Goal: Information Seeking & Learning: Learn about a topic

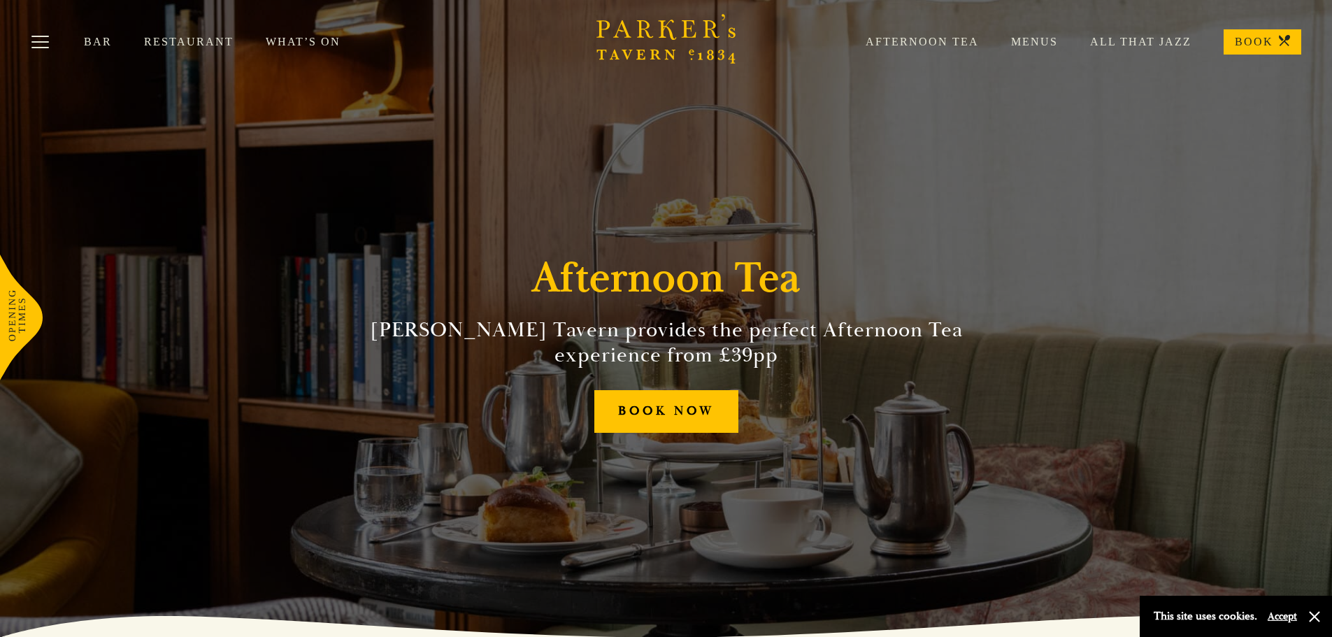
click at [1035, 45] on link "Menus" at bounding box center [1018, 42] width 79 height 14
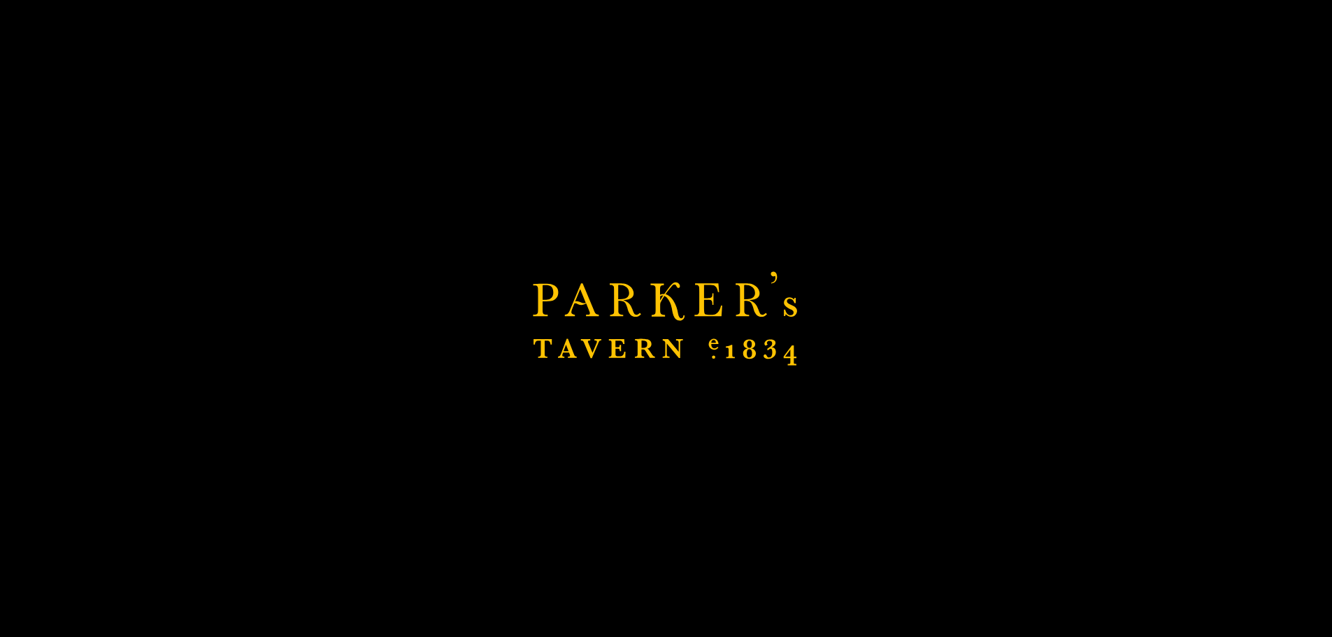
scroll to position [350, 0]
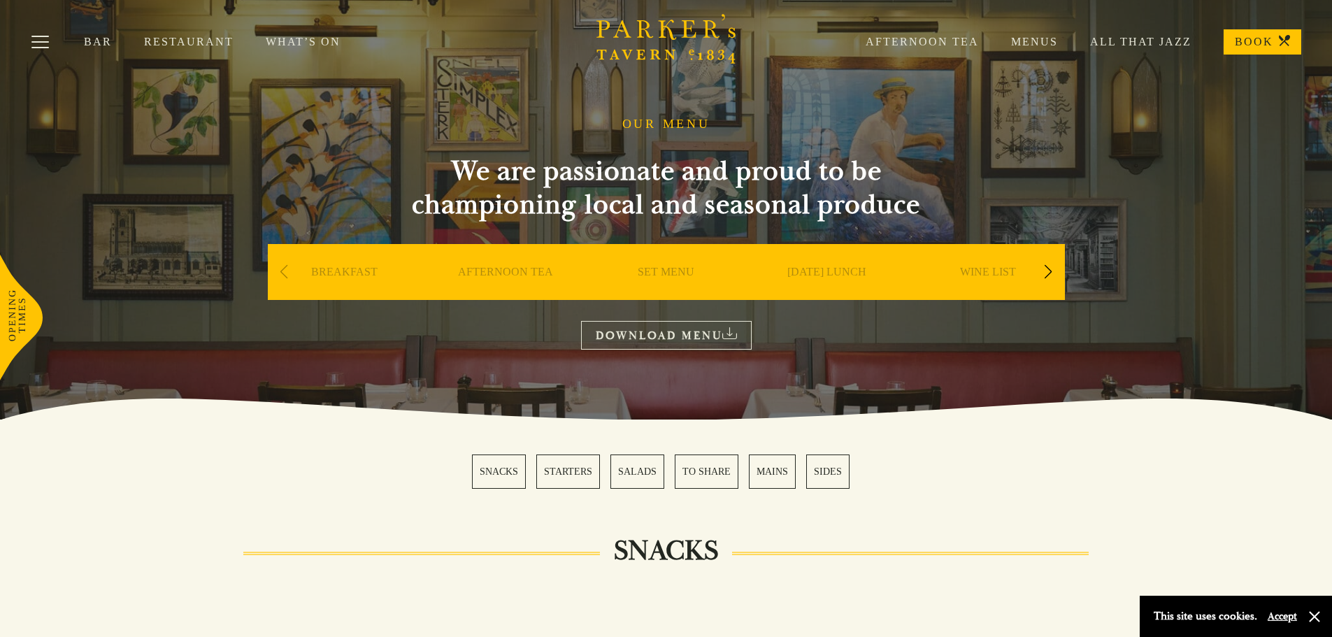
click at [939, 44] on link "Afternoon Tea" at bounding box center [905, 42] width 145 height 14
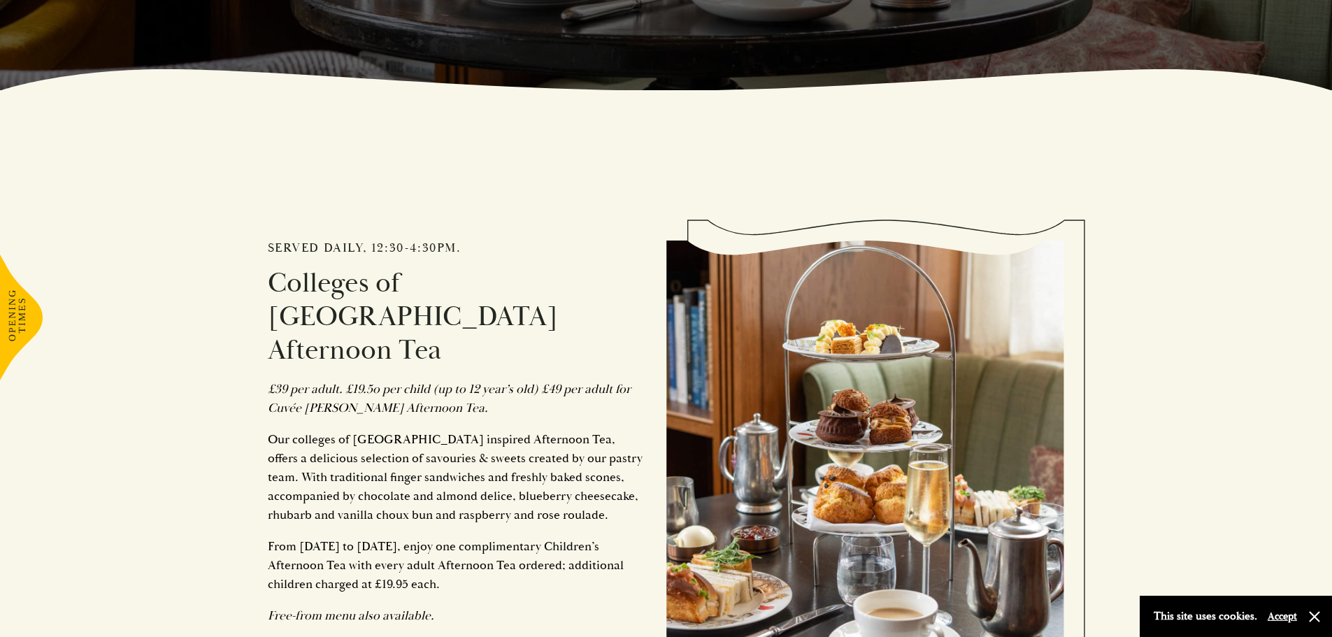
scroll to position [909, 0]
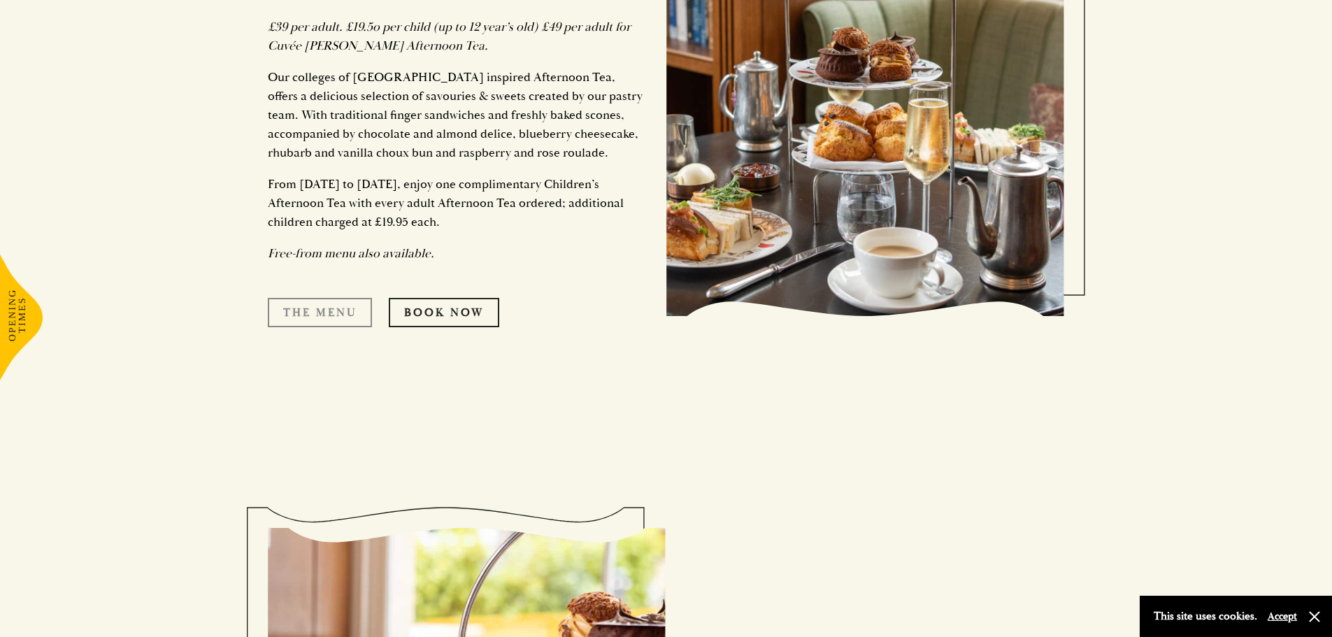
click at [325, 298] on link "The Menu" at bounding box center [320, 312] width 104 height 29
